Goal: Information Seeking & Learning: Learn about a topic

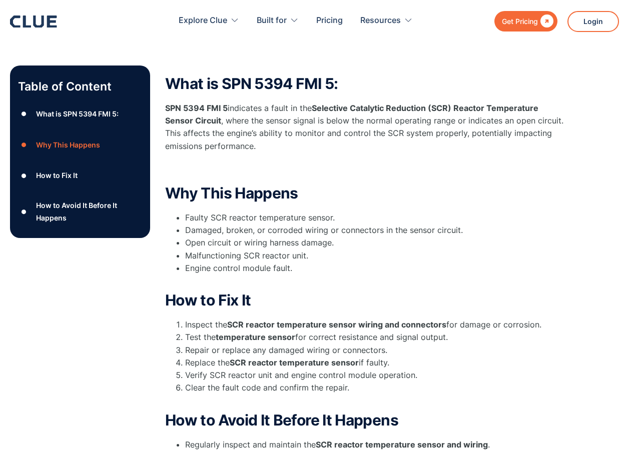
scroll to position [144, 0]
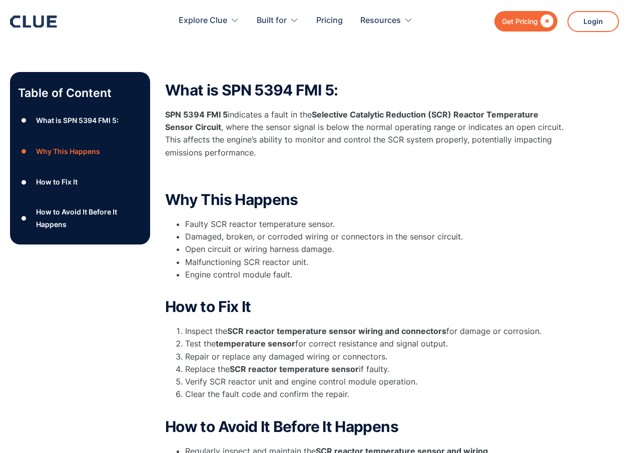
click at [569, 170] on div "Table of Content ● What is SPN 5394 FMI 5: ● Why This Happens ● How to Fix It ●…" at bounding box center [314, 302] width 609 height 461
